Goal: Task Accomplishment & Management: Use online tool/utility

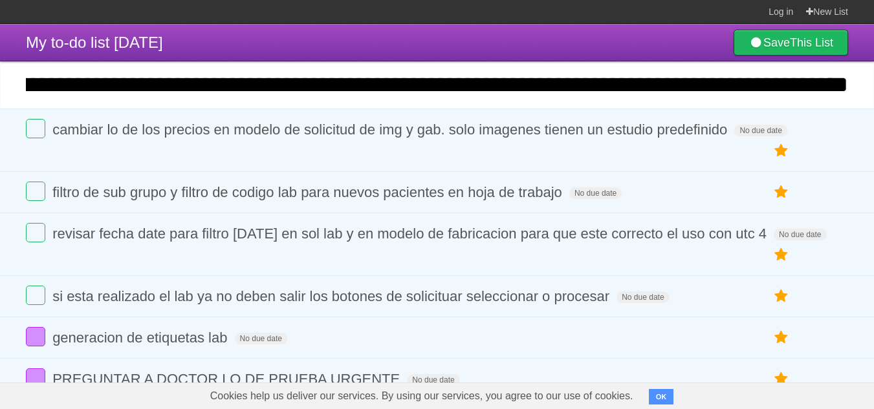
scroll to position [0, 414]
type input "**********"
click input "*********" at bounding box center [0, 0] width 0 height 0
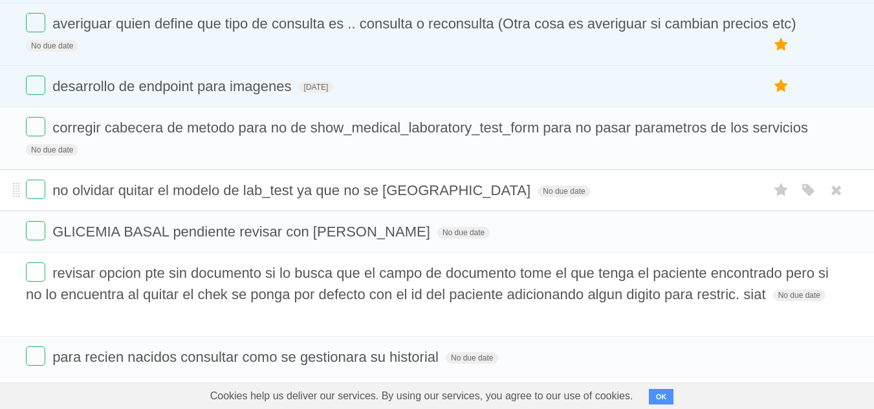
scroll to position [2219, 0]
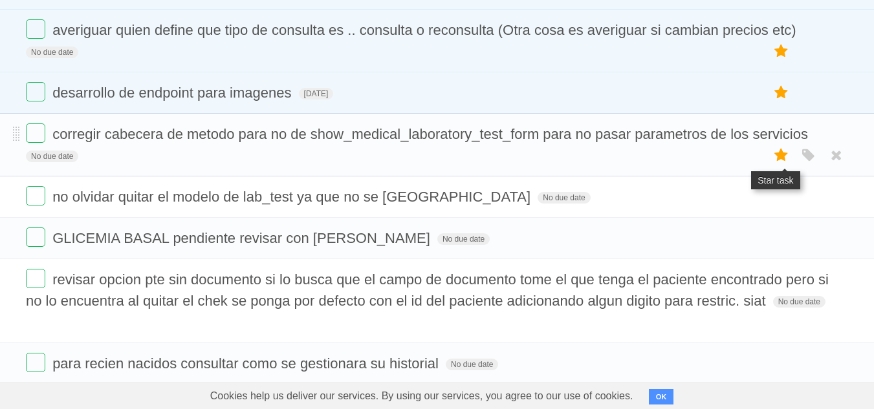
click at [779, 145] on icon at bounding box center [781, 155] width 18 height 21
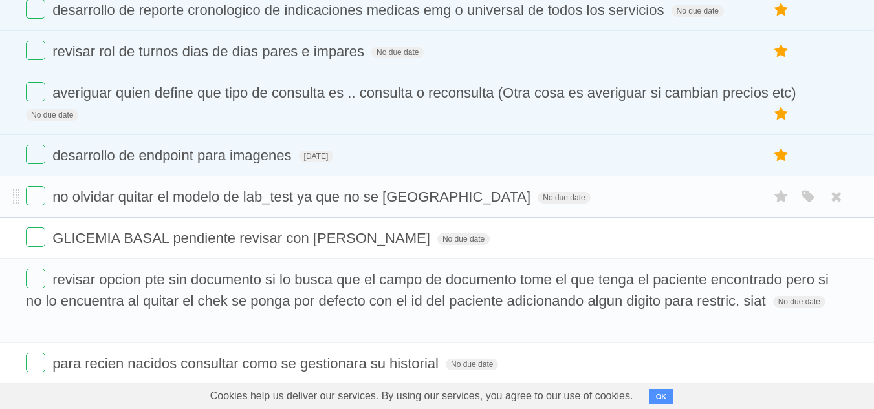
scroll to position [2282, 0]
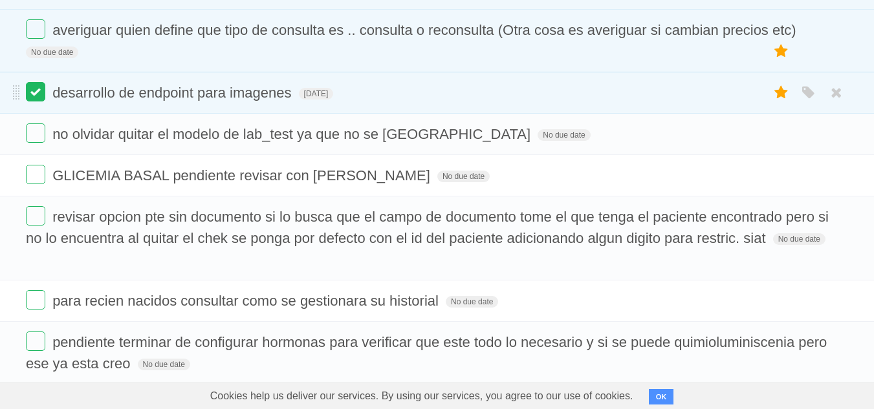
click at [37, 82] on label at bounding box center [35, 91] width 19 height 19
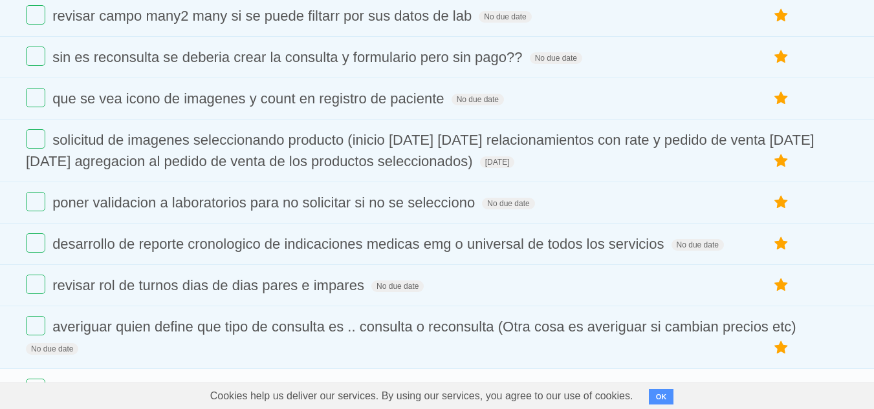
scroll to position [1972, 0]
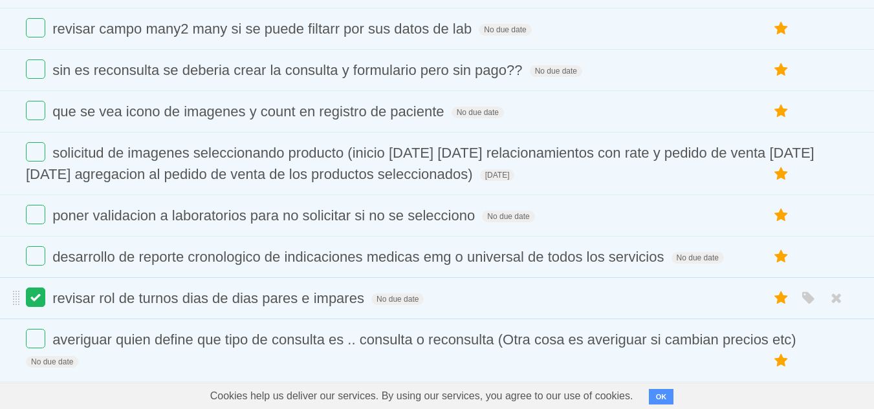
click at [32, 288] on label at bounding box center [35, 297] width 19 height 19
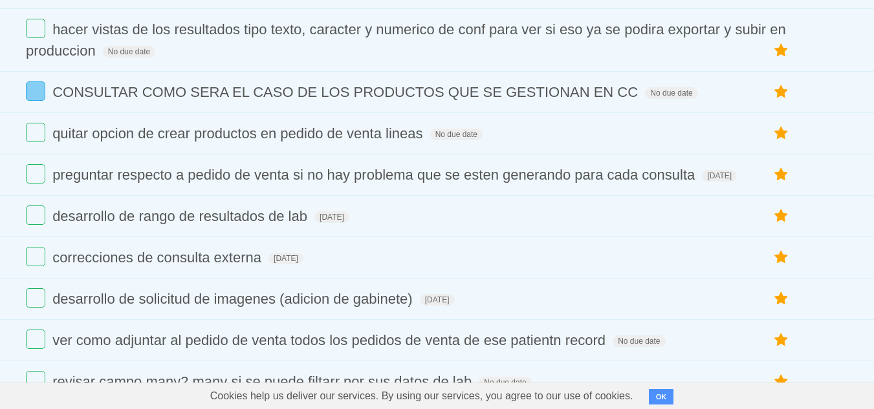
scroll to position [1594, 0]
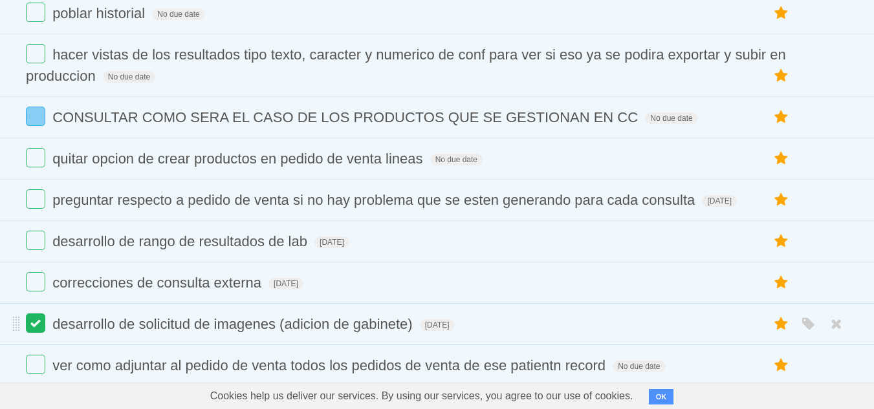
click at [34, 314] on label at bounding box center [35, 323] width 19 height 19
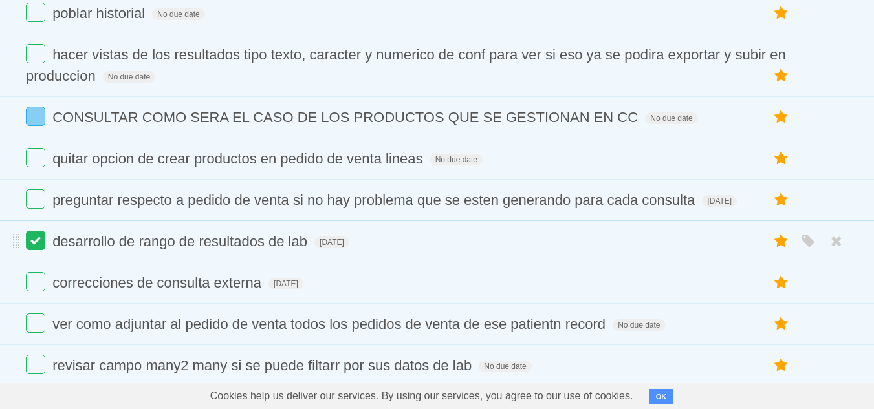
click at [34, 231] on label at bounding box center [35, 240] width 19 height 19
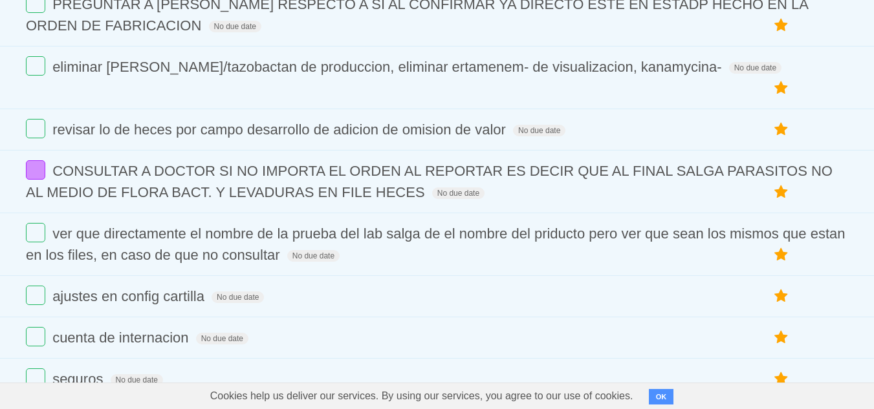
scroll to position [1212, 0]
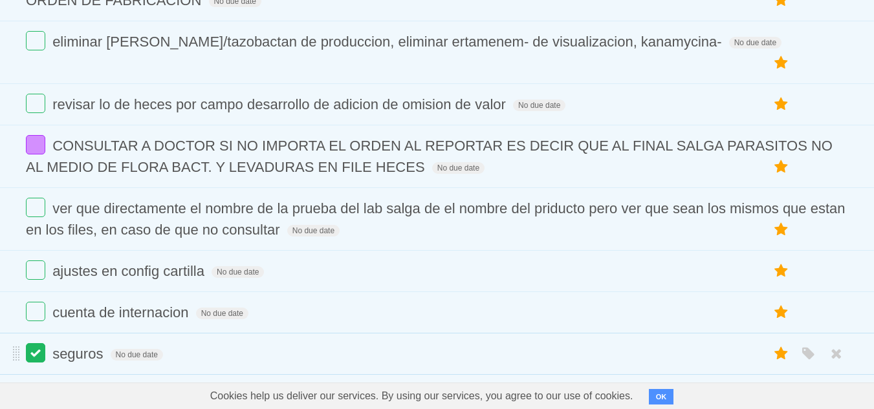
click at [42, 343] on label at bounding box center [35, 352] width 19 height 19
click at [43, 261] on label at bounding box center [35, 270] width 19 height 19
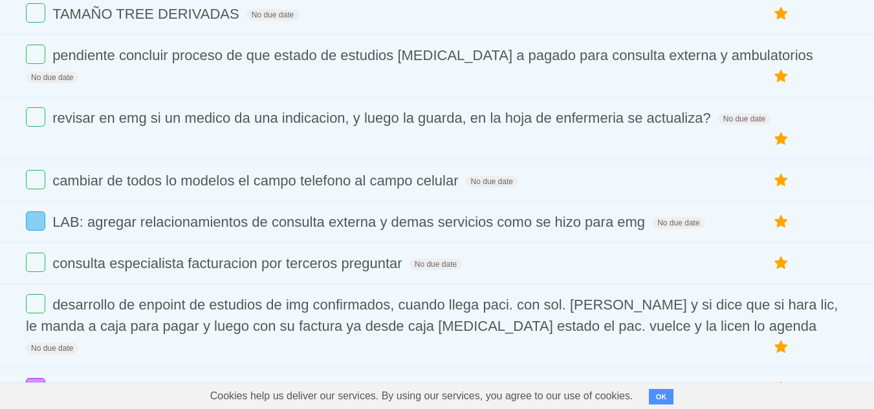
scroll to position [688, 0]
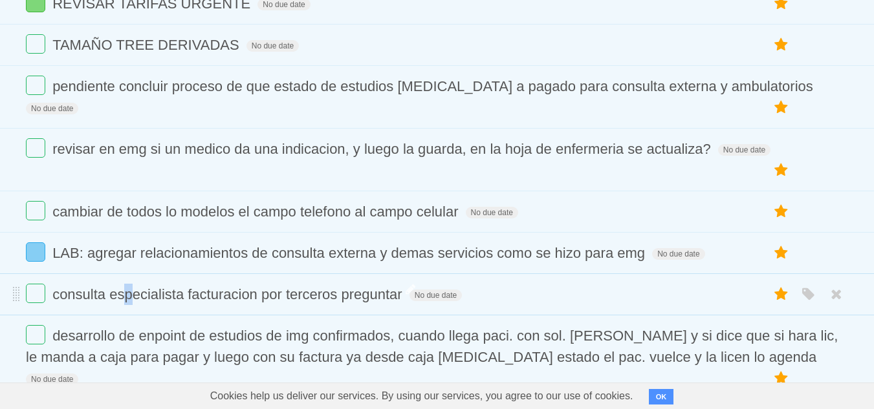
click at [129, 293] on span "consulta especialista facturacion por terceros preguntar" at bounding box center [228, 294] width 353 height 16
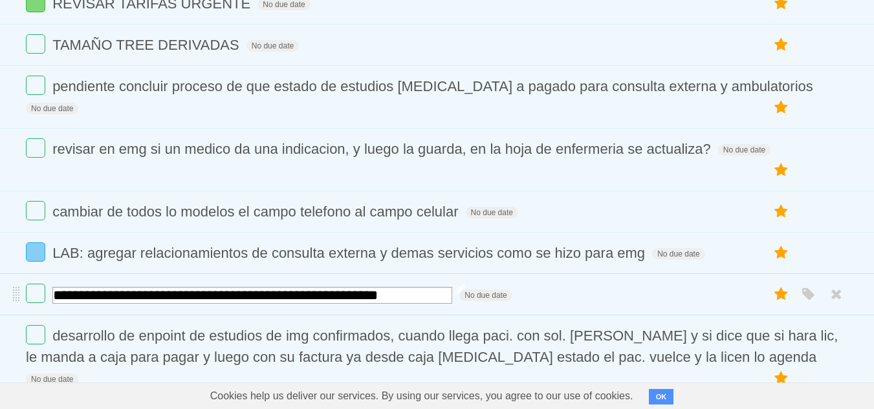
click at [212, 295] on input "**********" at bounding box center [252, 295] width 400 height 17
click at [269, 295] on input "**********" at bounding box center [252, 295] width 400 height 17
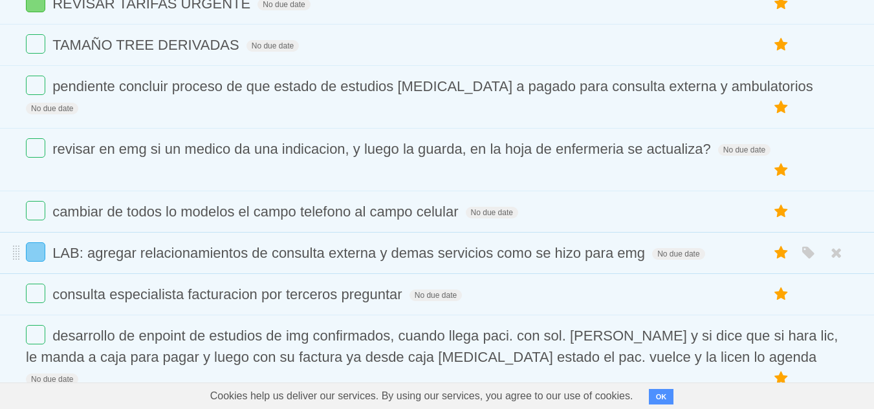
click at [387, 242] on li "LAB: agregar relacionamientos de consulta externa y demas servicios como se hiz…" at bounding box center [437, 253] width 874 height 42
click at [235, 201] on form "cambiar de todos lo modelos el campo telefono al campo celular No due date [PER…" at bounding box center [437, 211] width 822 height 21
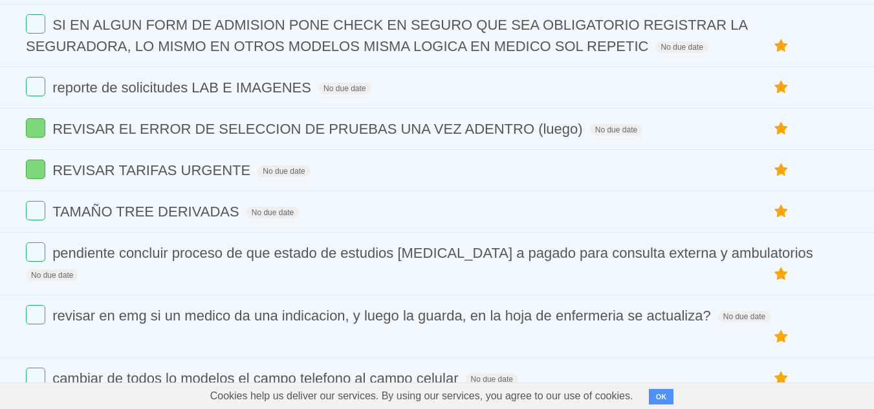
scroll to position [534, 0]
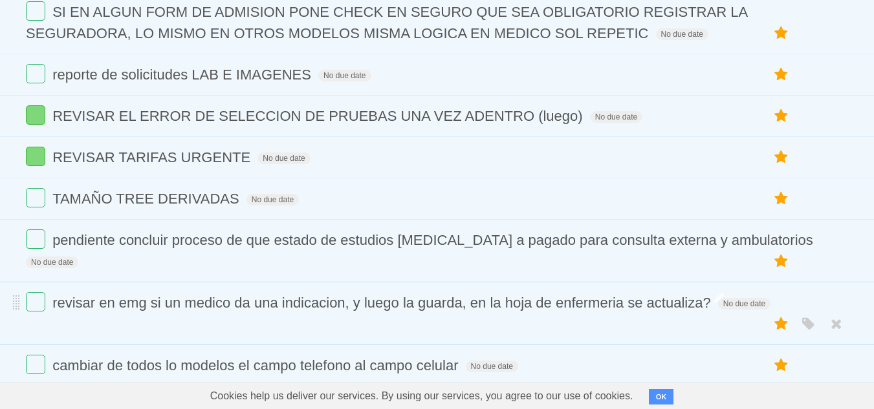
click at [358, 309] on span "revisar en emg si un medico da una indicacion, y luego la guarda, en la hoja de…" at bounding box center [382, 303] width 661 height 16
click at [402, 243] on span "pendiente concluir proceso de que estado de estudios [MEDICAL_DATA] a pagado pa…" at bounding box center [434, 240] width 764 height 16
click at [403, 301] on span "revisar en emg si un medico da una indicacion, y luego la guarda, en la hoja de…" at bounding box center [382, 303] width 661 height 16
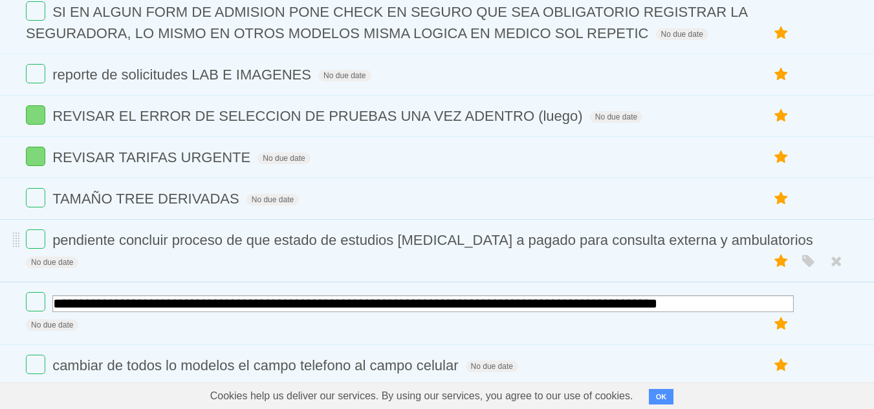
click at [341, 251] on li "pendiente concluir proceso de que estado de estudios [MEDICAL_DATA] a pagado pa…" at bounding box center [437, 250] width 874 height 63
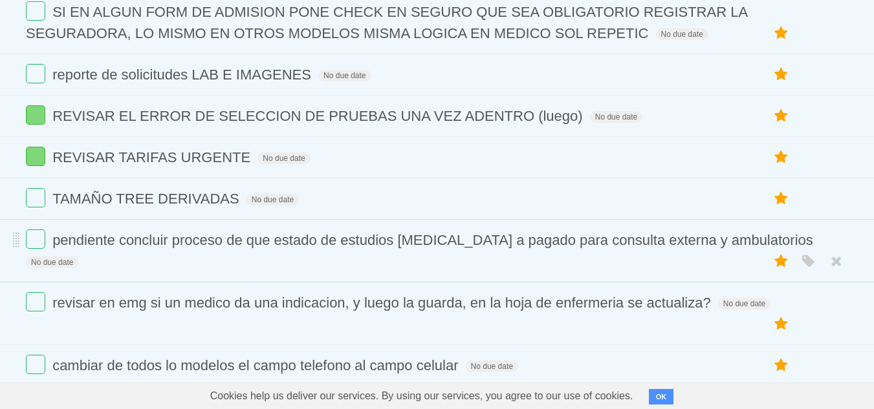
click at [162, 256] on li "pendiente concluir proceso de que estado de estudios [MEDICAL_DATA] a pagado pa…" at bounding box center [437, 250] width 874 height 63
click at [158, 237] on span "pendiente concluir proceso de que estado de estudios [MEDICAL_DATA] a pagado pa…" at bounding box center [434, 240] width 764 height 16
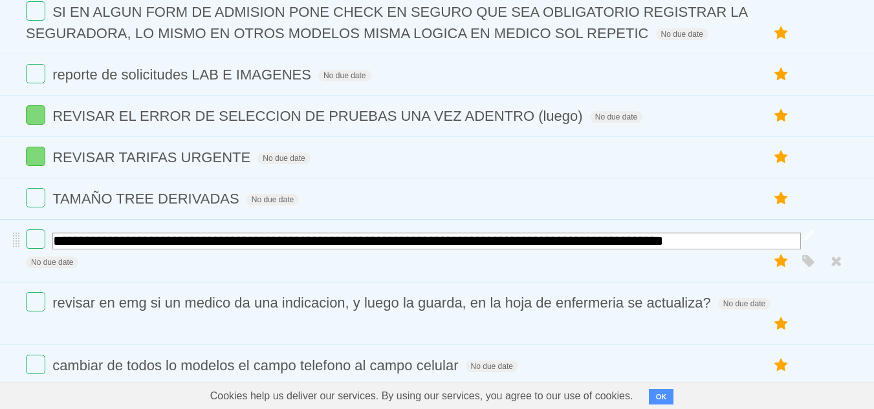
click at [154, 239] on input "**********" at bounding box center [426, 241] width 748 height 17
click at [274, 241] on input "**********" at bounding box center [426, 241] width 748 height 17
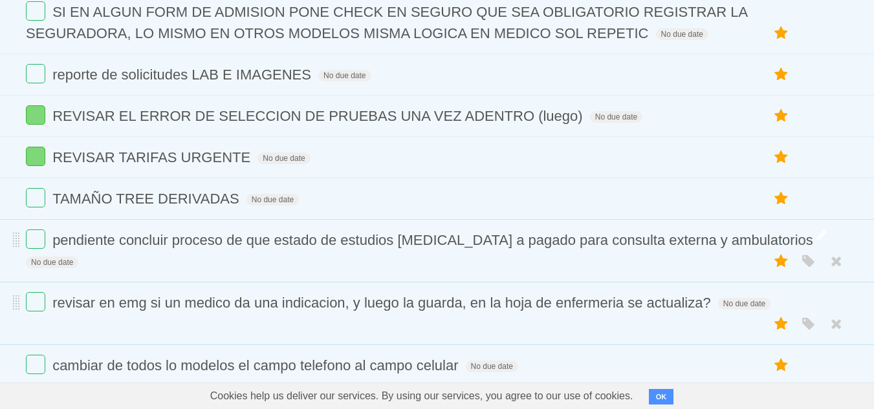
click at [352, 287] on li "revisar en emg si un medico da una indicacion, y luego la guarda, en la hoja de…" at bounding box center [437, 313] width 874 height 63
click at [293, 255] on li "pendiente concluir proceso de que estado de estudios [MEDICAL_DATA] a pagado pa…" at bounding box center [437, 250] width 874 height 63
click at [293, 245] on span "pendiente concluir proceso de que estado de estudios [MEDICAL_DATA] a pagado pa…" at bounding box center [434, 240] width 764 height 16
click at [769, 189] on label at bounding box center [781, 198] width 25 height 21
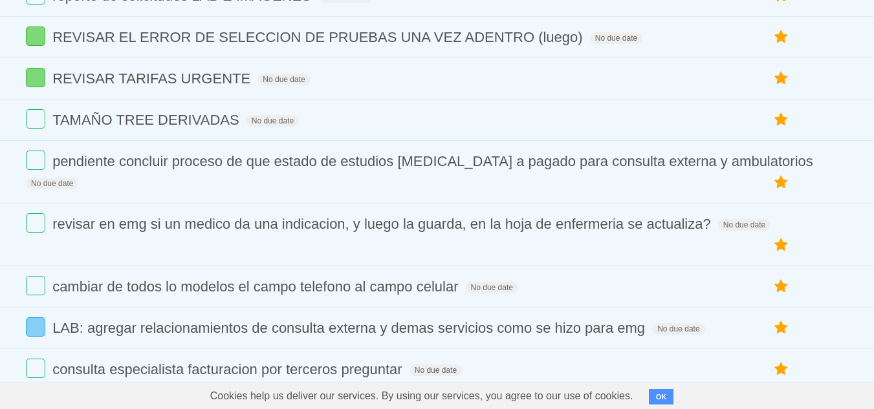
scroll to position [619, 0]
